Goal: Check status

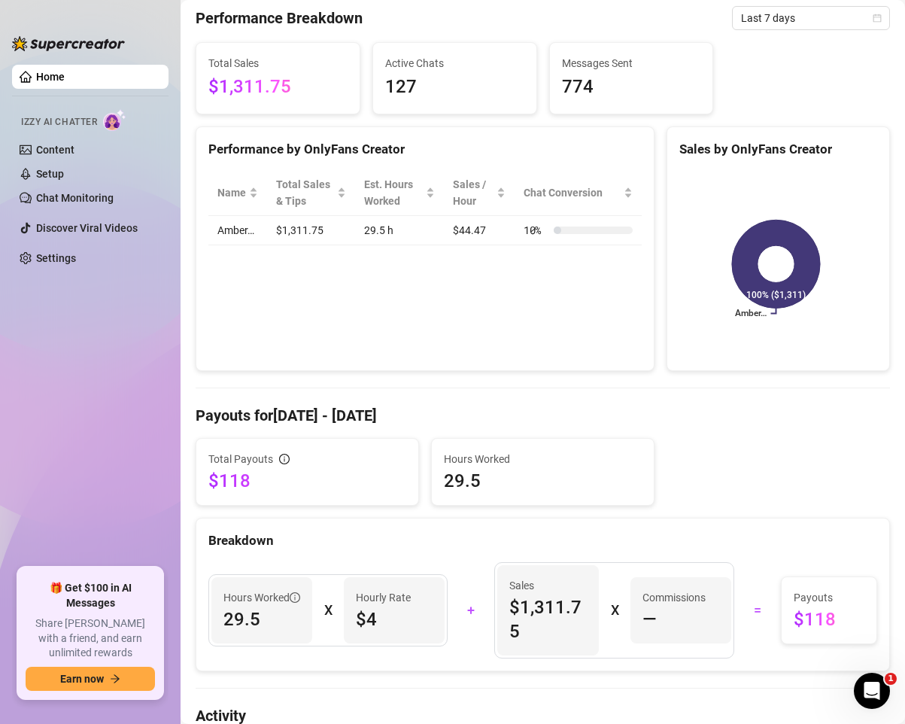
scroll to position [75, 0]
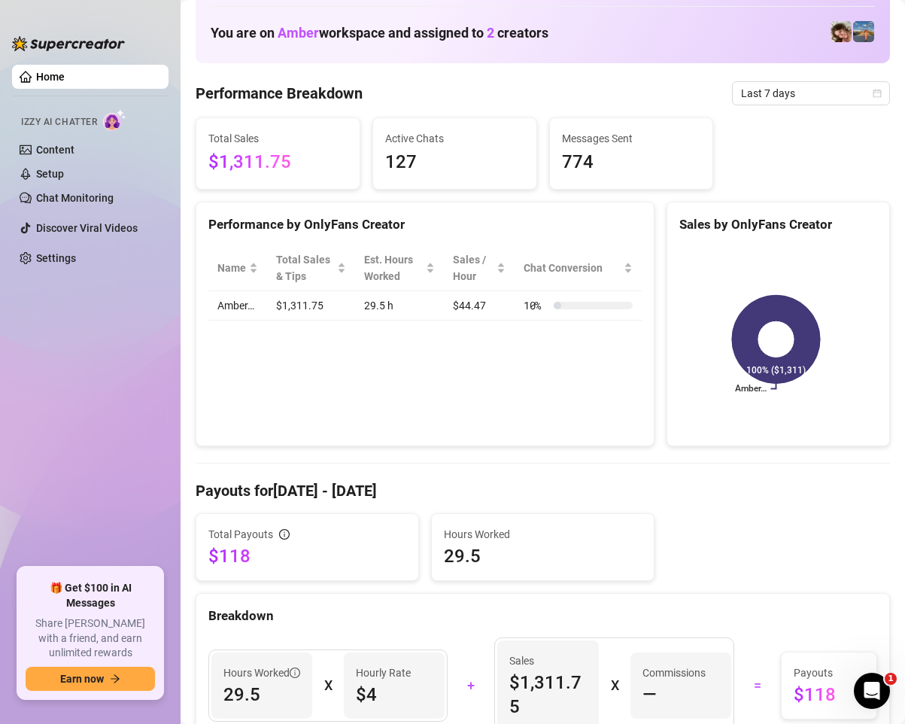
click at [345, 482] on h4 "Payouts for [DATE] - [DATE]" at bounding box center [543, 490] width 695 height 21
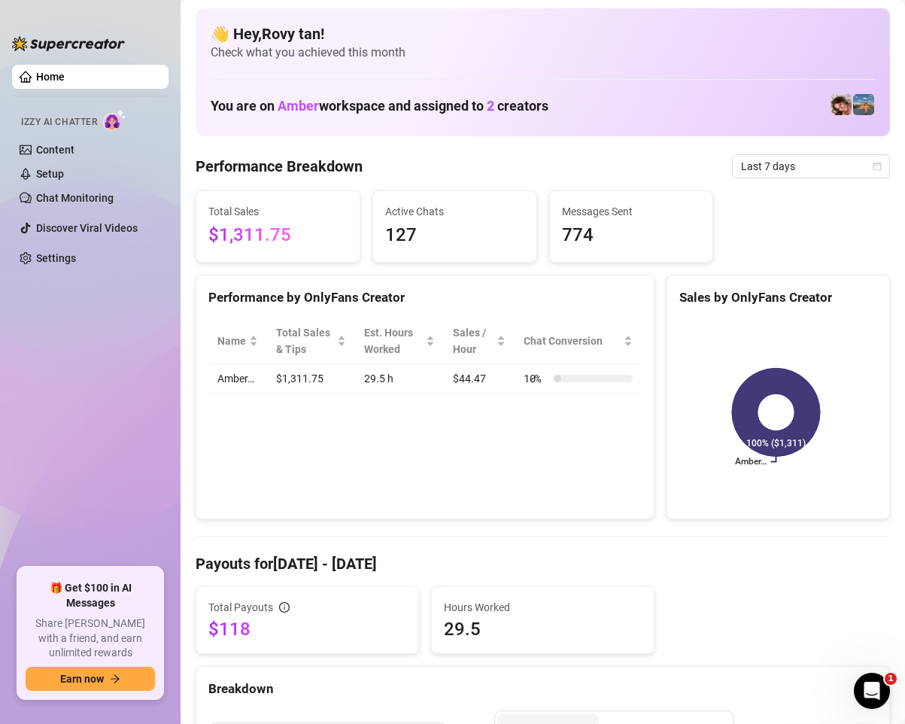
scroll to position [0, 0]
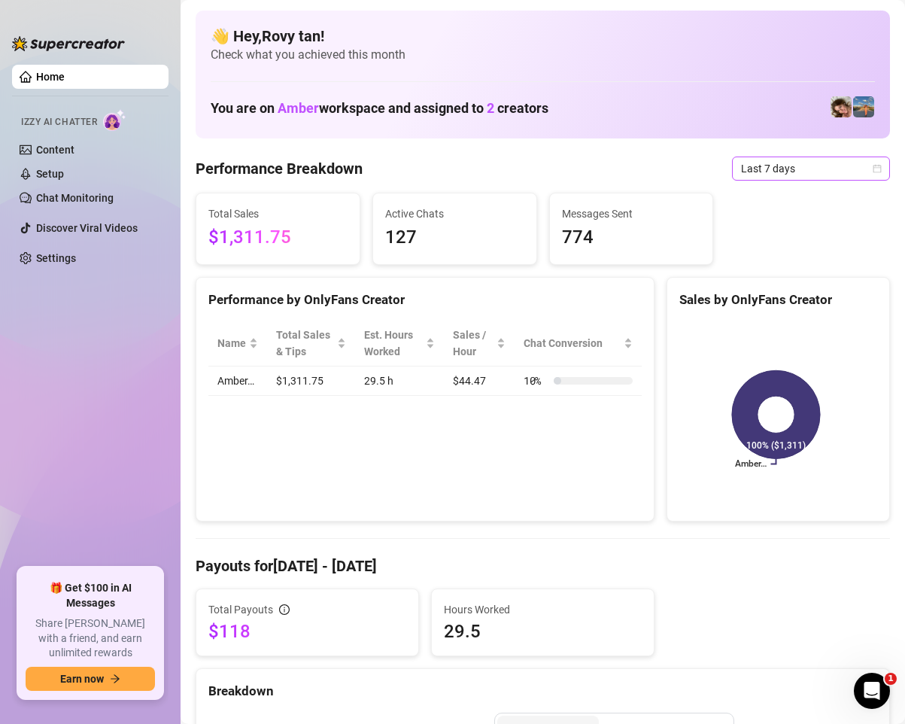
click at [768, 175] on span "Last 7 days" at bounding box center [811, 168] width 140 height 23
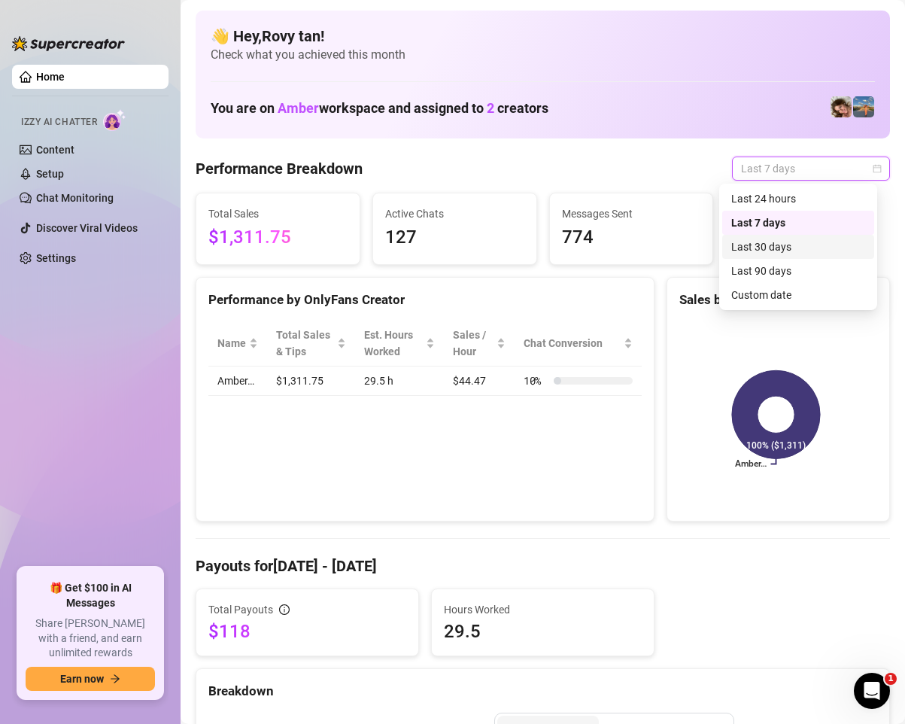
click at [768, 250] on div "Last 30 days" at bounding box center [799, 247] width 134 height 17
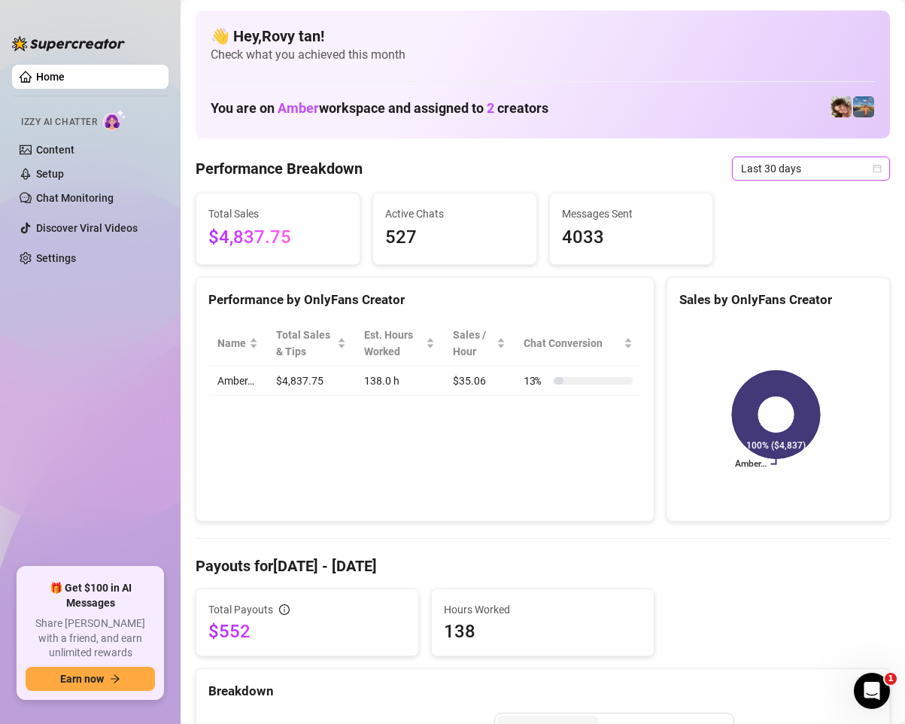
click at [783, 163] on span "Last 30 days" at bounding box center [811, 168] width 140 height 23
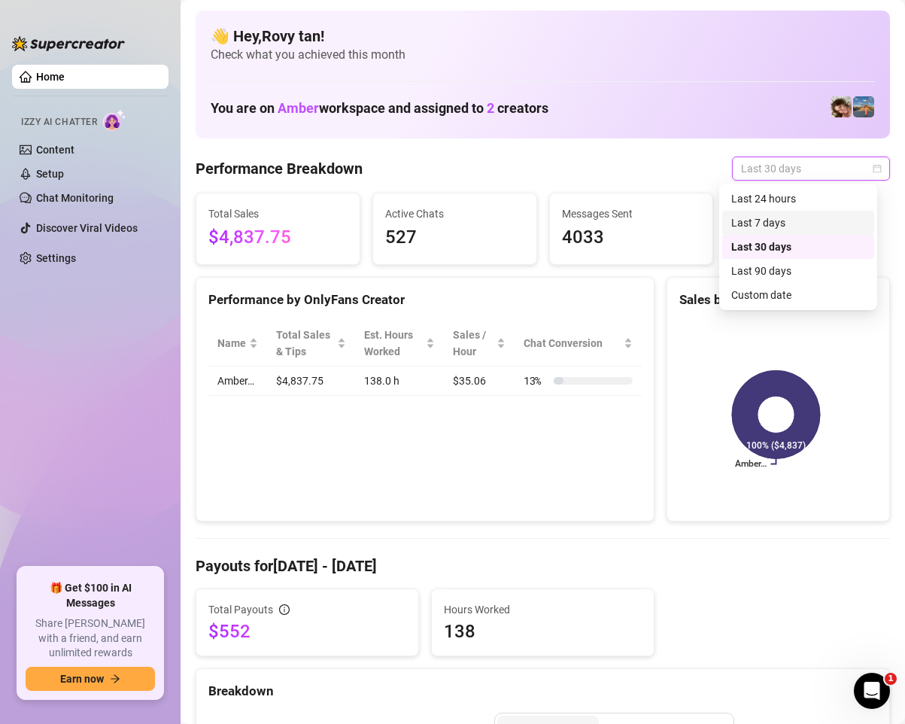
click at [760, 226] on div "Last 7 days" at bounding box center [799, 222] width 134 height 17
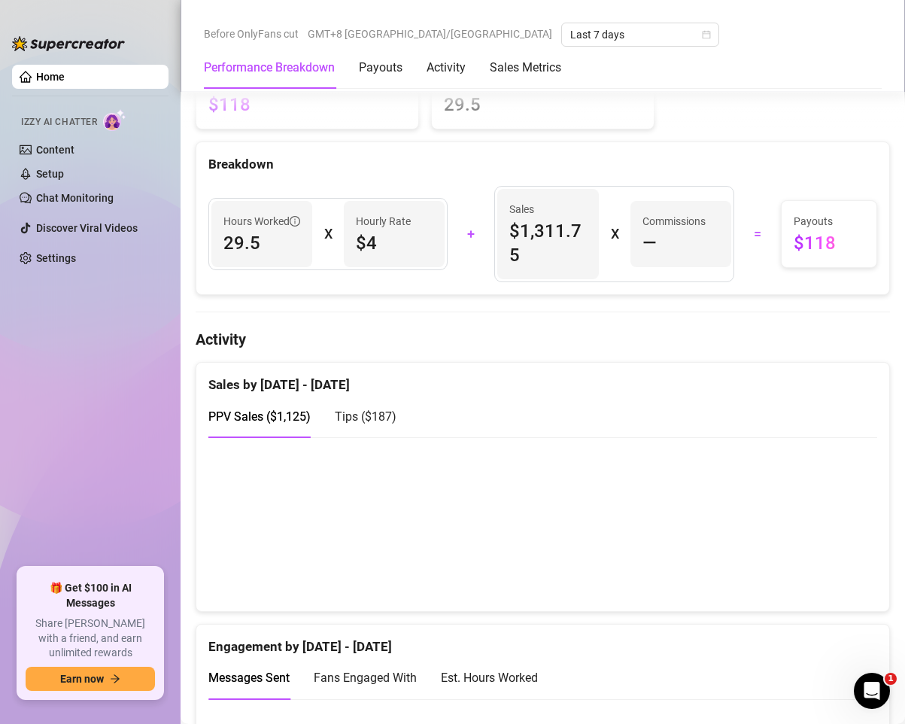
scroll to position [828, 0]
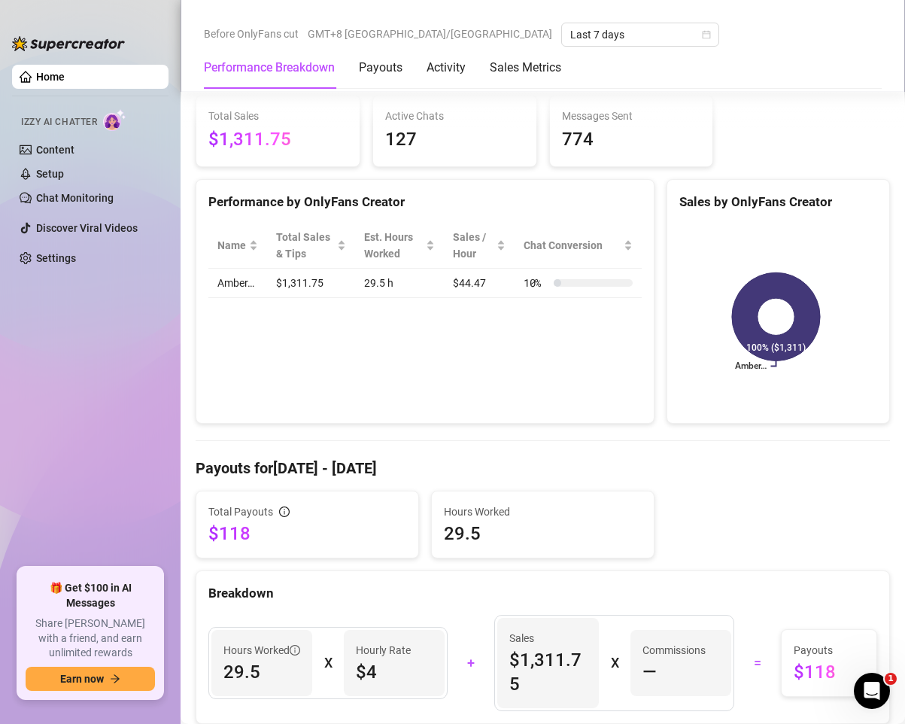
scroll to position [301, 0]
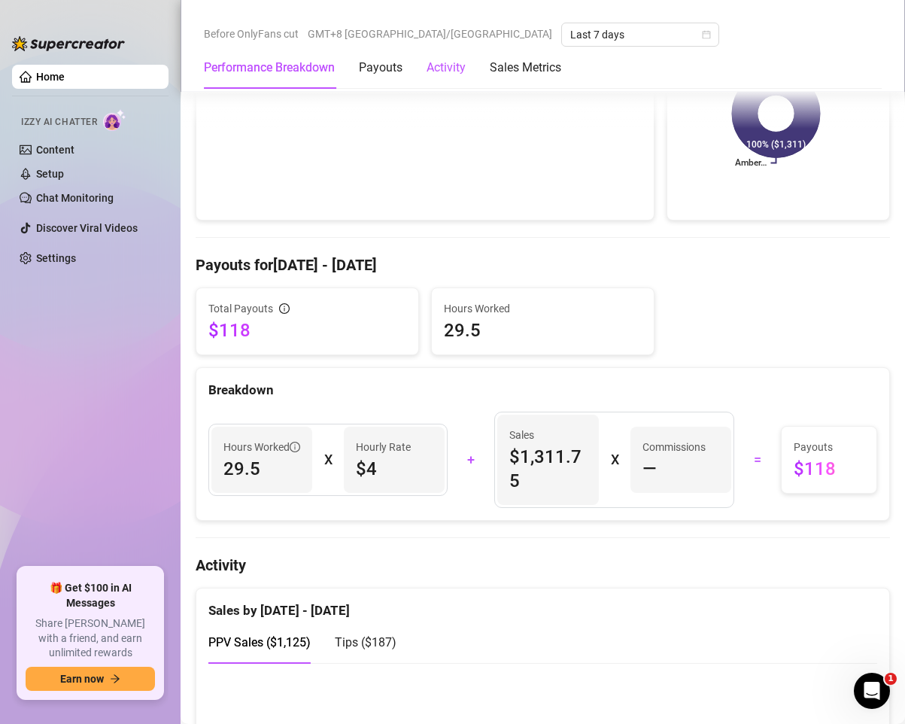
click at [444, 59] on div "Activity" at bounding box center [446, 68] width 39 height 18
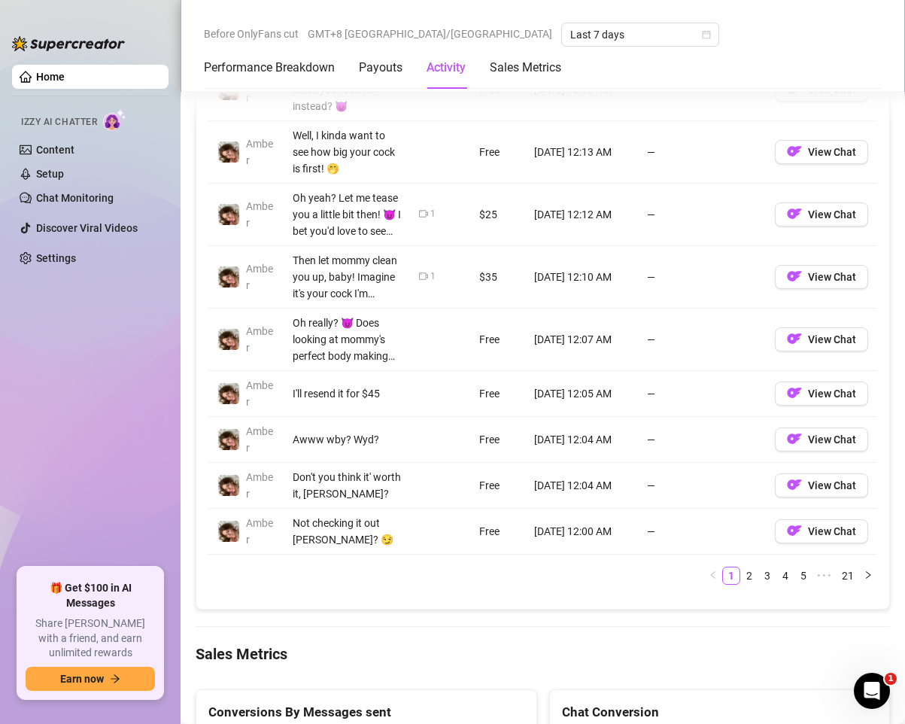
scroll to position [1584, 0]
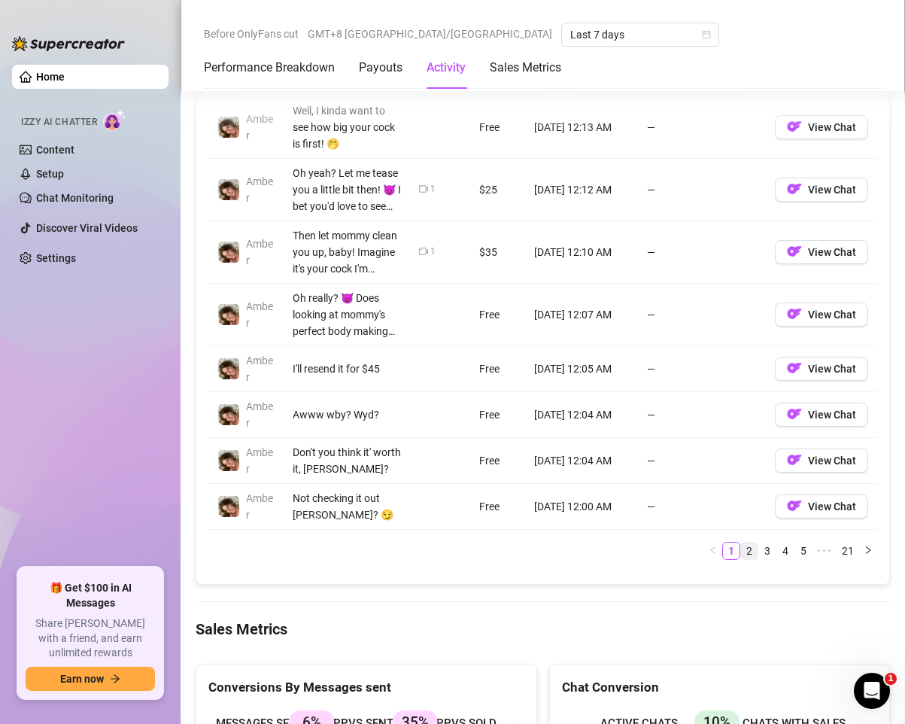
click at [741, 552] on link "2" at bounding box center [749, 551] width 17 height 17
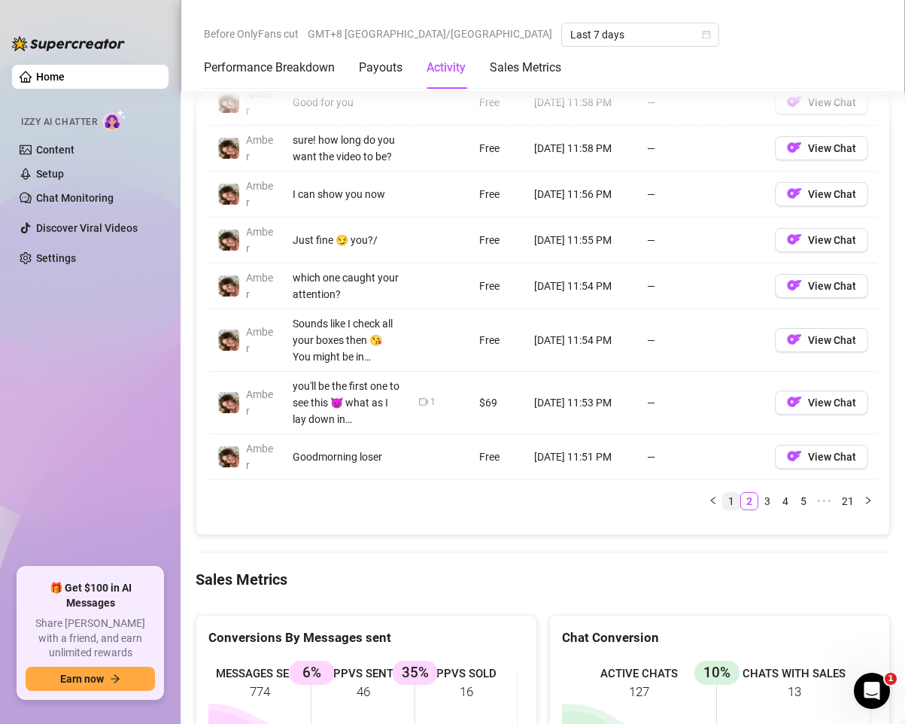
click at [723, 509] on link "1" at bounding box center [731, 501] width 17 height 17
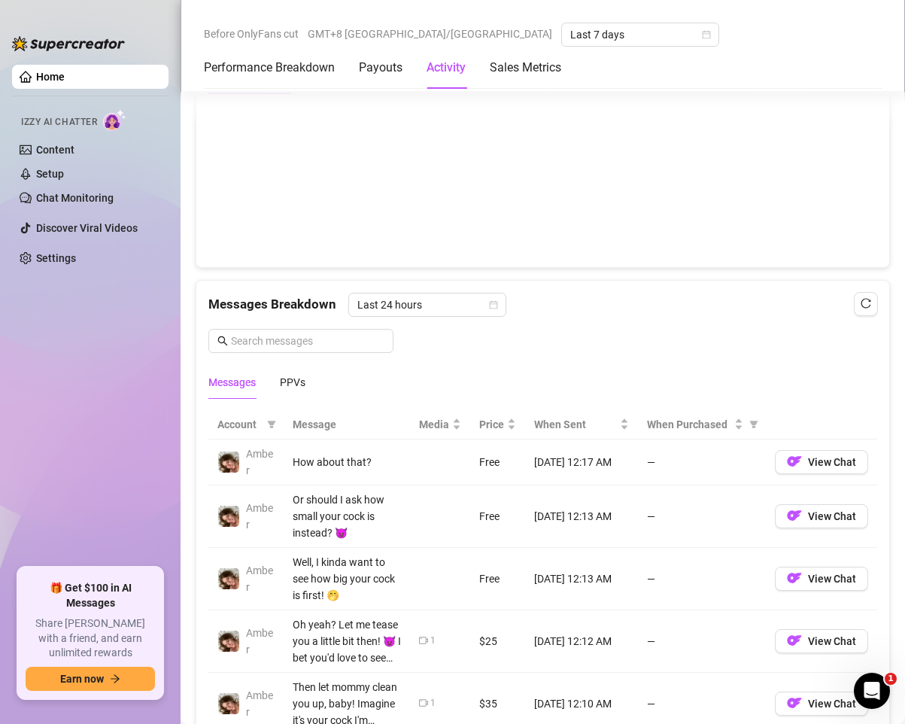
scroll to position [756, 0]
